Goal: Information Seeking & Learning: Learn about a topic

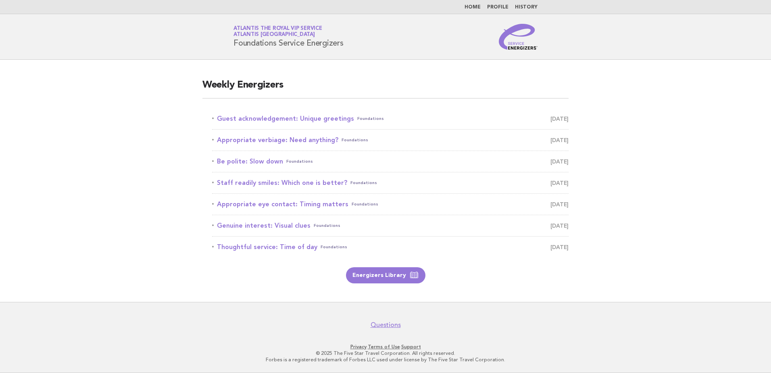
click at [105, 157] on main "Weekly Energizers Guest acknowledgement: Unique greetings Foundations [DATE] Ap…" at bounding box center [385, 181] width 771 height 242
click at [157, 142] on main "Weekly Energizers Guest acknowledgement: Unique greetings Foundations [DATE] Ap…" at bounding box center [385, 181] width 771 height 242
click at [263, 119] on link "Guest acknowledgement: Unique greetings Foundations [DATE]" at bounding box center [390, 118] width 356 height 11
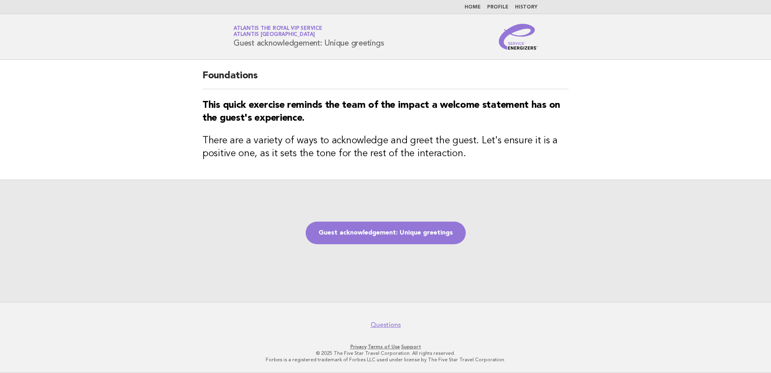
drag, startPoint x: 235, startPoint y: 42, endPoint x: 438, endPoint y: 50, distance: 202.9
click at [438, 50] on header "Service Energizers Atlantis the Royal VIP Service Atlantis [GEOGRAPHIC_DATA] Gu…" at bounding box center [385, 37] width 771 height 46
copy h1 "Guest acknowledgement: Unique greetings"
